Goal: Transaction & Acquisition: Obtain resource

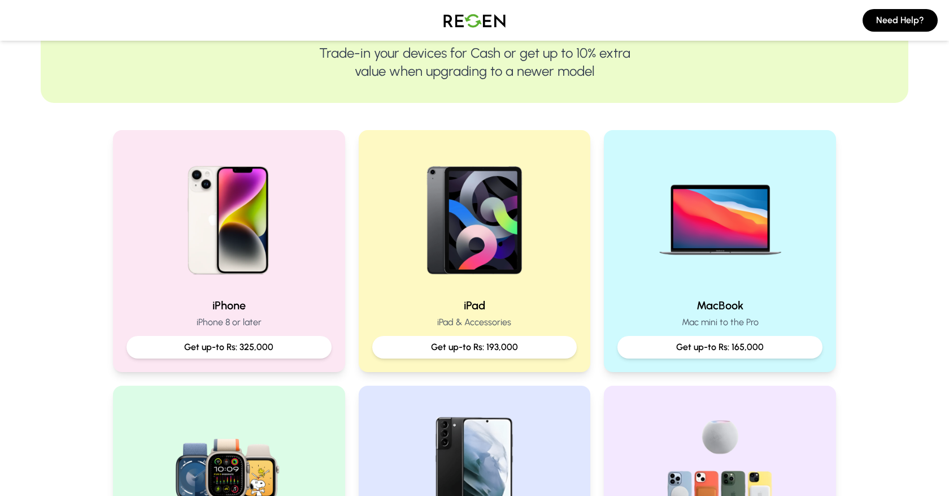
scroll to position [196, 0]
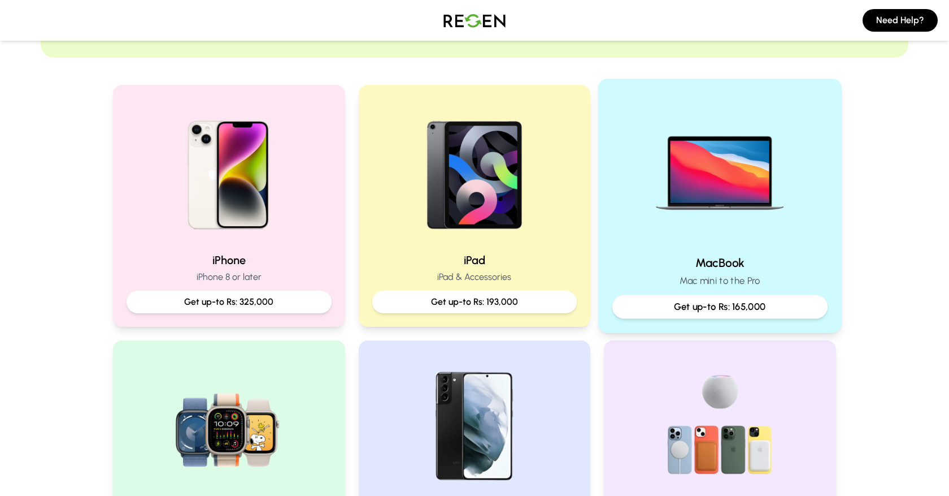
click at [697, 211] on img at bounding box center [720, 169] width 152 height 152
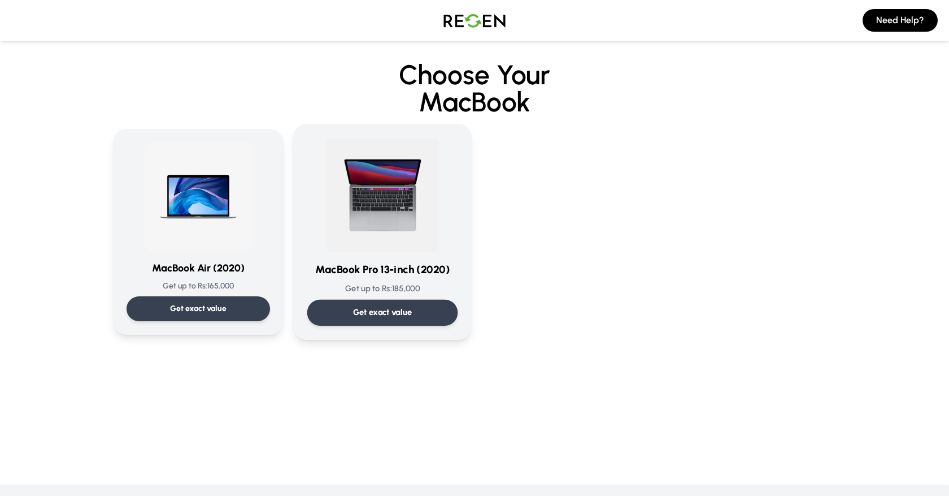
click at [409, 211] on img at bounding box center [382, 195] width 114 height 114
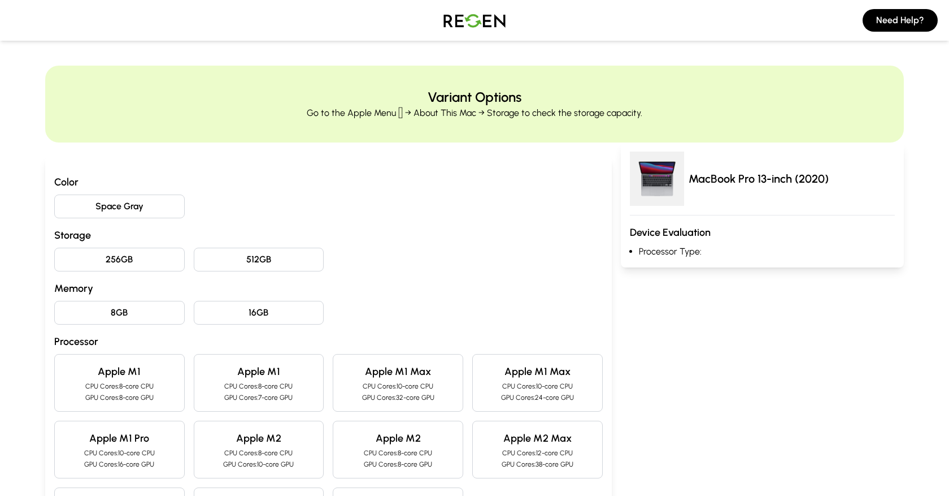
click at [123, 209] on button "Space Gray" at bounding box center [119, 206] width 131 height 24
click at [231, 260] on button "512GB" at bounding box center [259, 259] width 131 height 24
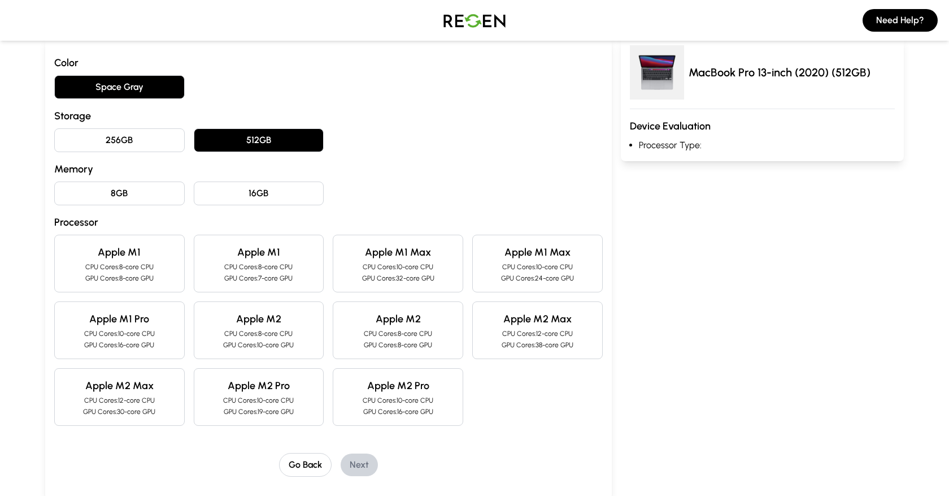
scroll to position [120, 0]
click at [311, 465] on button "Go Back" at bounding box center [305, 464] width 53 height 24
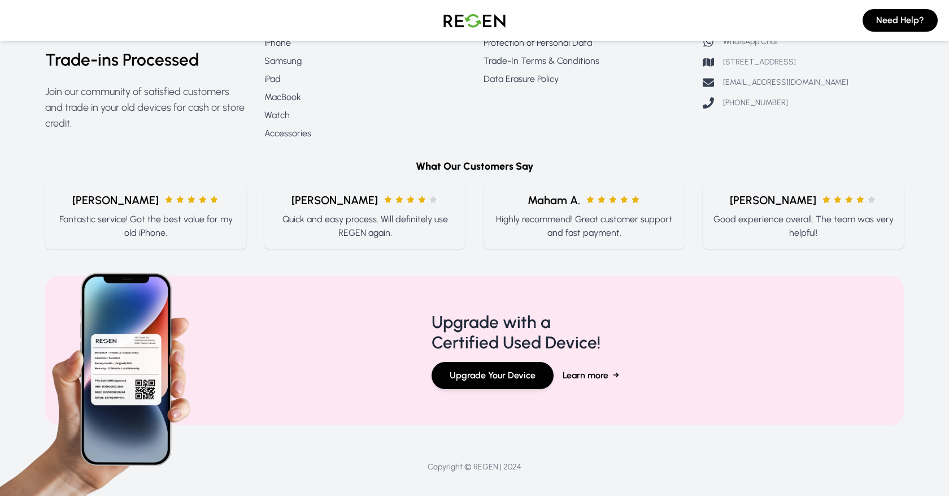
scroll to position [510, 0]
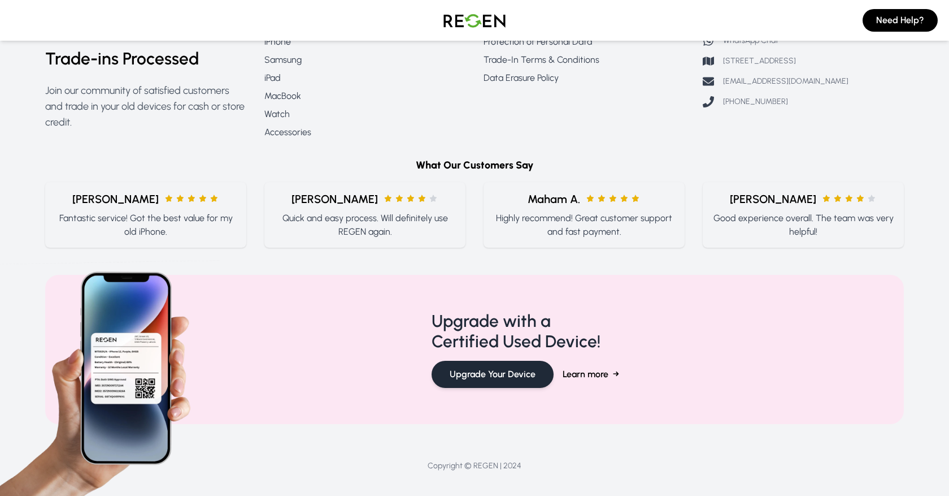
click at [480, 380] on button "Upgrade Your Device" at bounding box center [493, 374] width 122 height 27
